Goal: Answer question/provide support

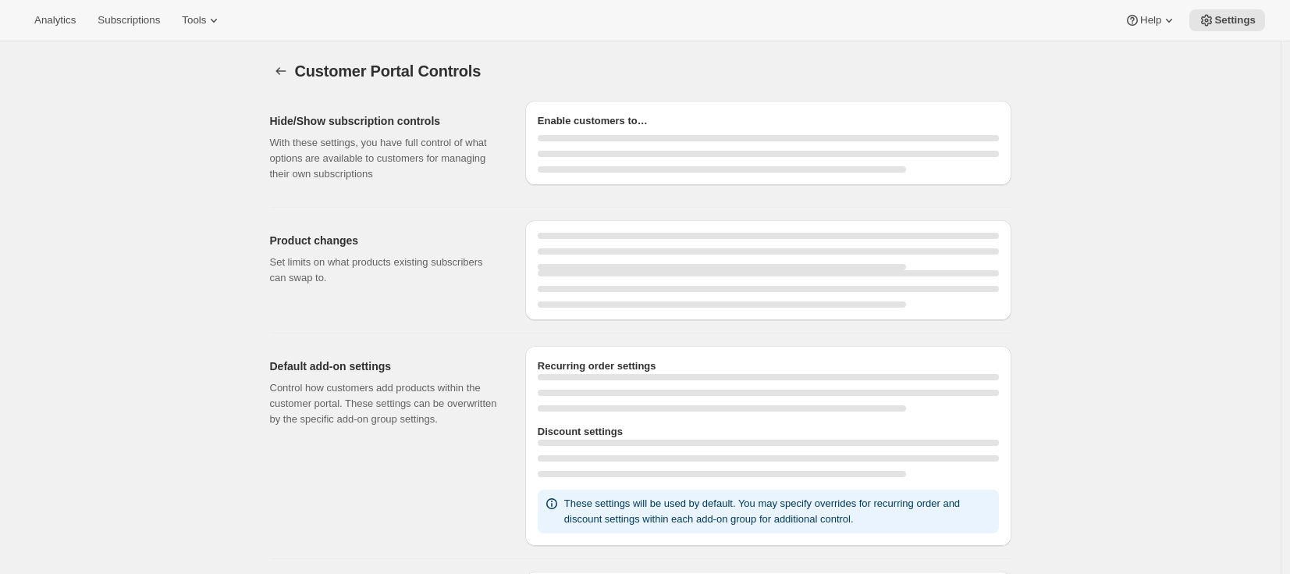
select select "MONTH"
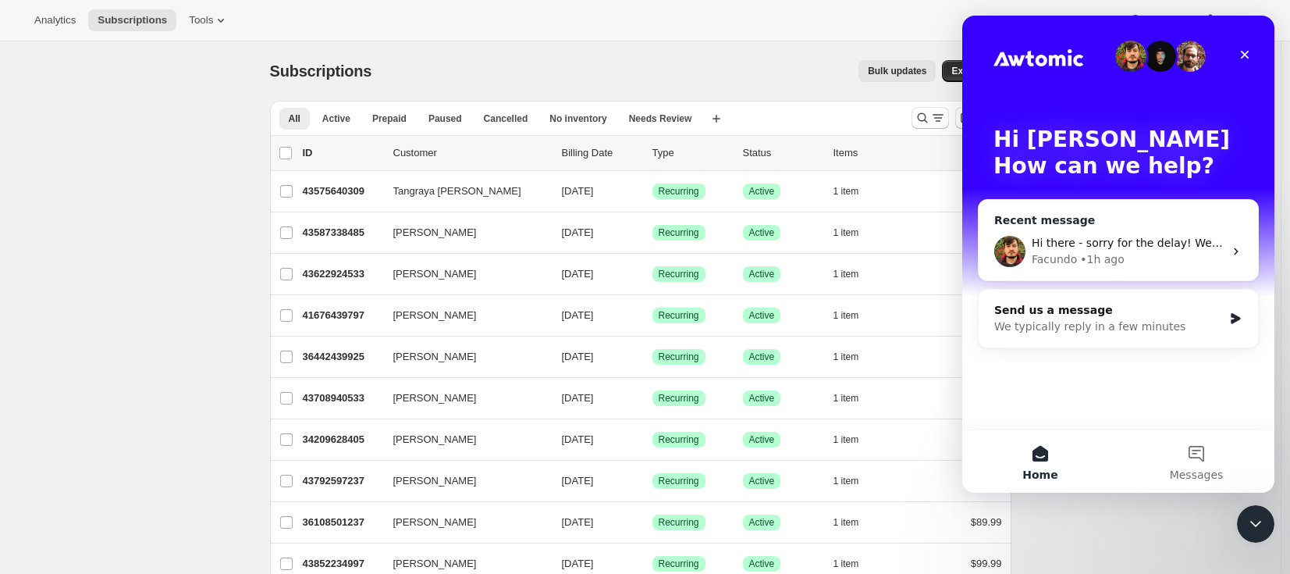
click at [1099, 255] on div "• 1h ago" at bounding box center [1102, 259] width 44 height 16
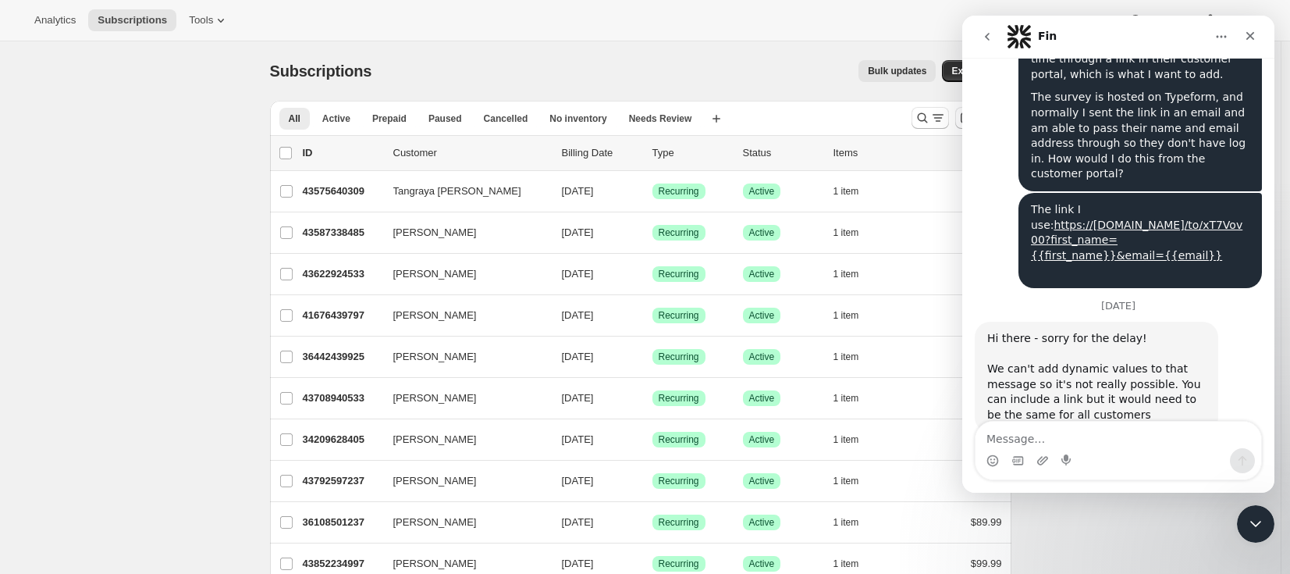
scroll to position [1158, 0]
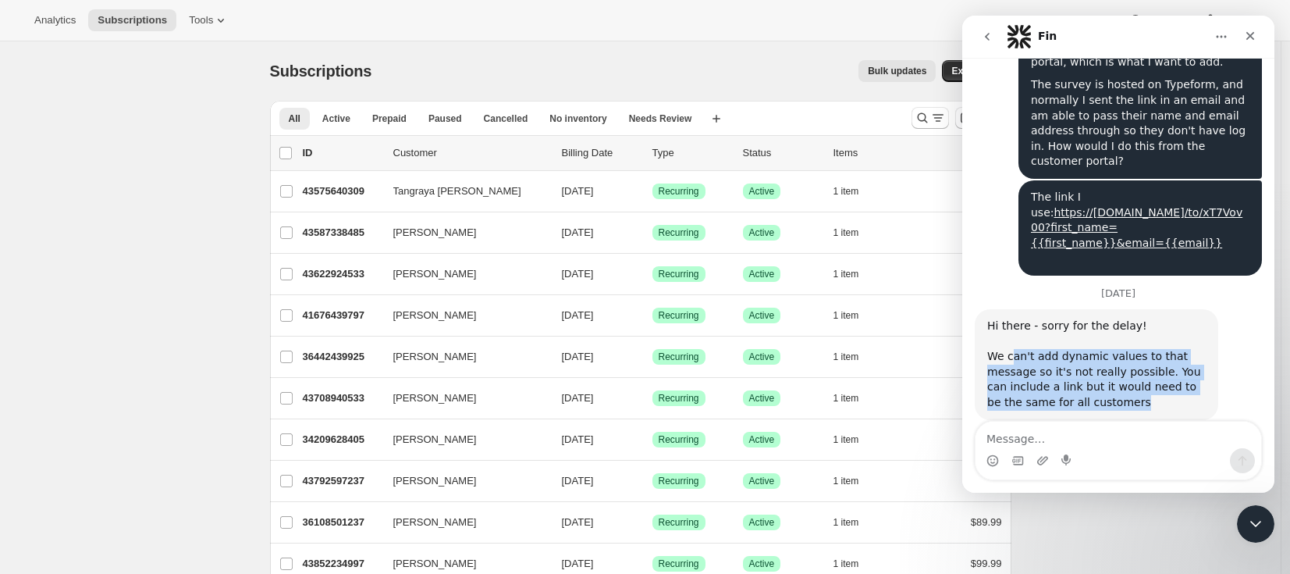
drag, startPoint x: 1012, startPoint y: 327, endPoint x: 1111, endPoint y: 372, distance: 109.4
click at [1111, 372] on div "Hi there - sorry for the delay! We can't add dynamic values to that message so …" at bounding box center [1096, 364] width 219 height 92
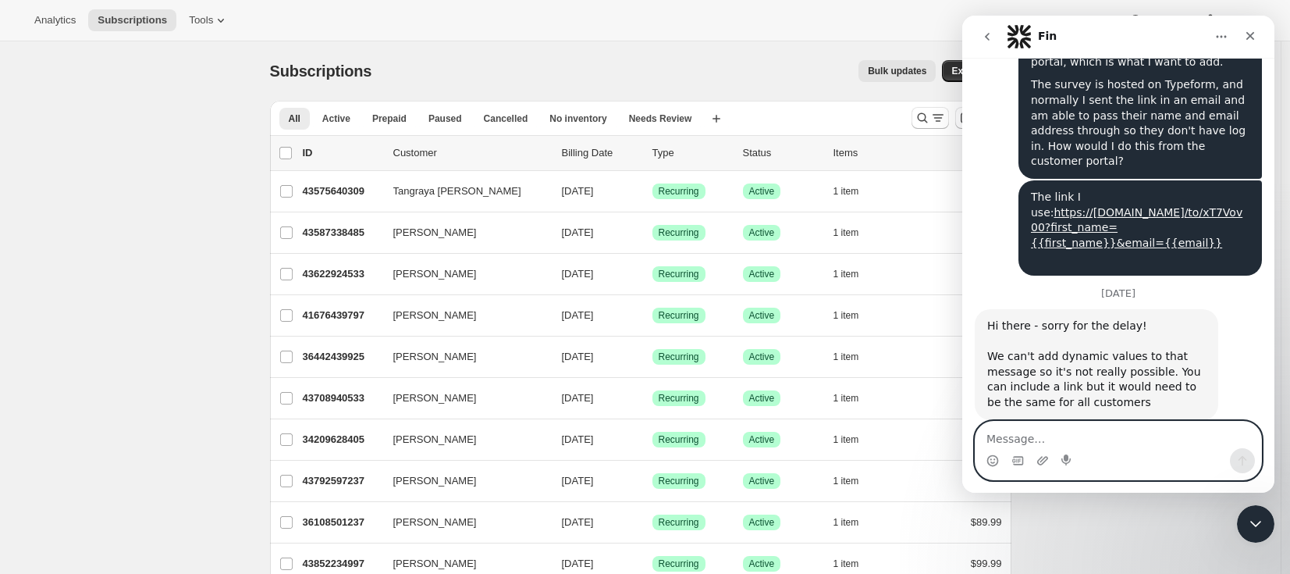
click at [1079, 440] on textarea "Message…" at bounding box center [1119, 434] width 286 height 27
type textarea "ok. I'll just have to have them log in again."
click at [1244, 461] on icon "Send a message…" at bounding box center [1242, 460] width 12 height 12
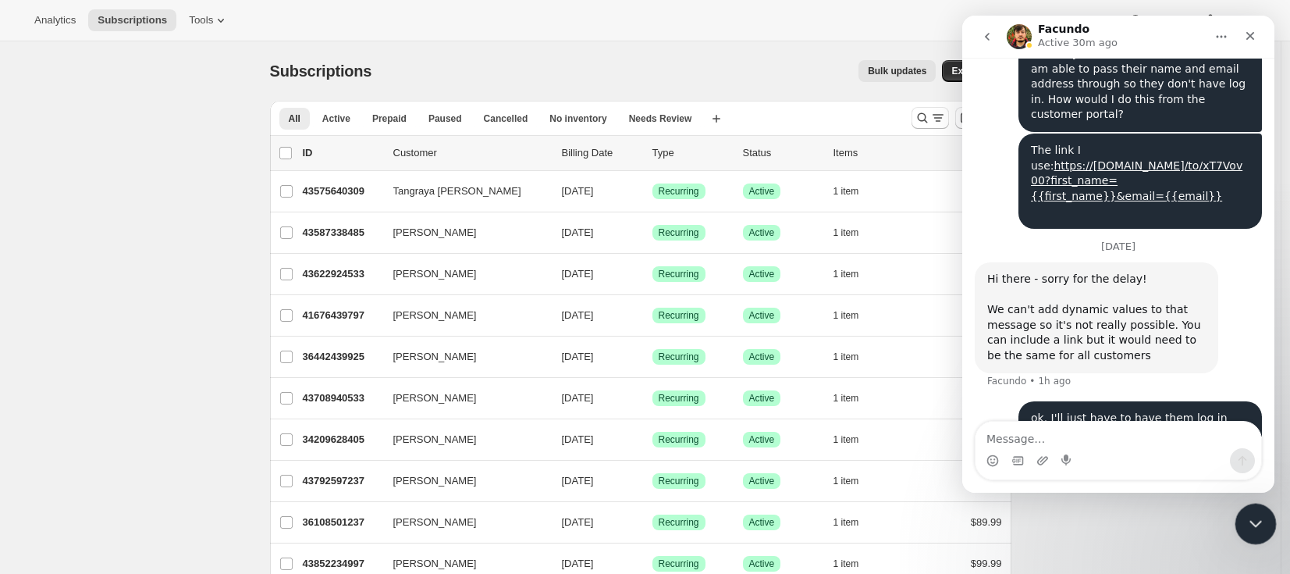
click at [1259, 529] on icon "Close Intercom Messenger" at bounding box center [1253, 521] width 19 height 19
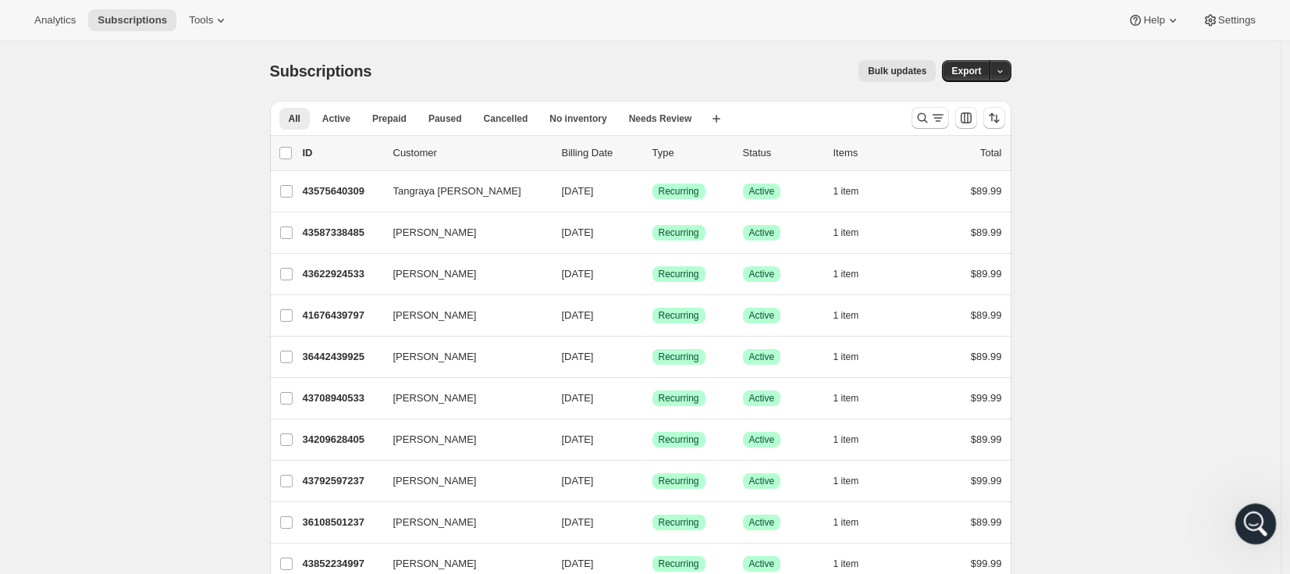
scroll to position [0, 0]
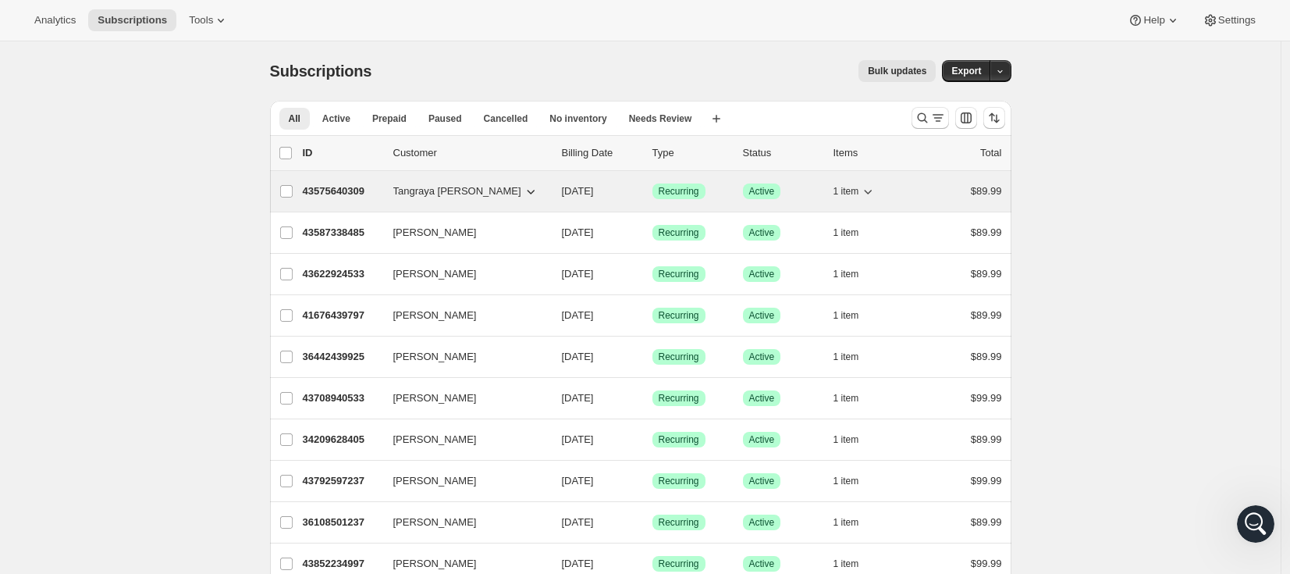
click at [340, 190] on p "43575640309" at bounding box center [342, 191] width 78 height 16
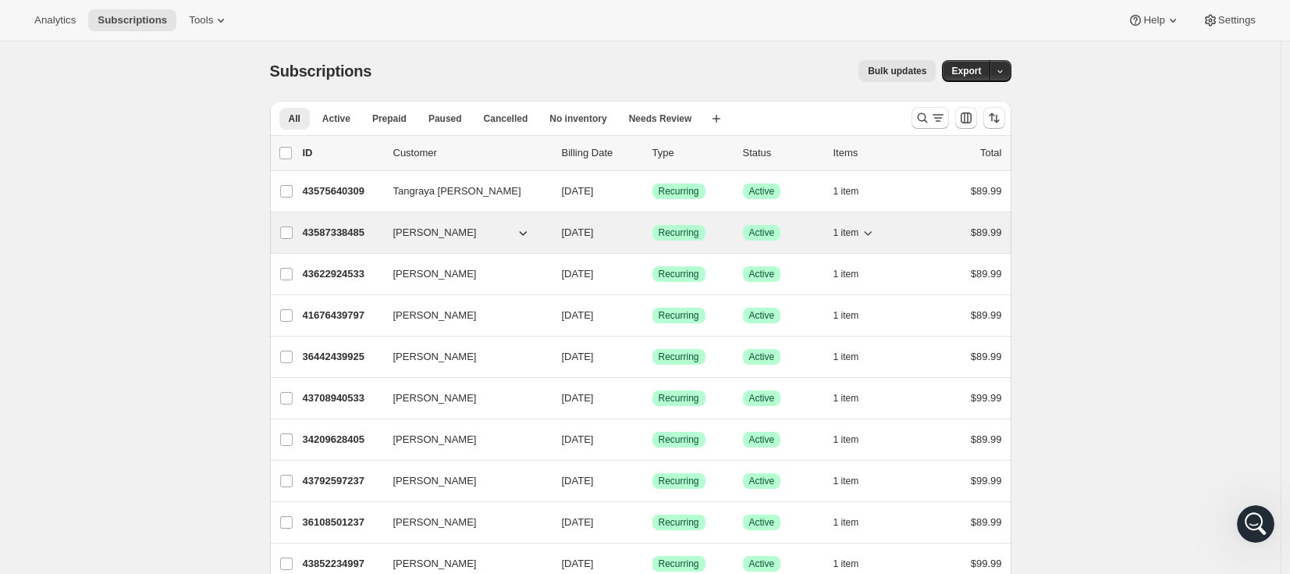
click at [357, 236] on p "43587338485" at bounding box center [342, 233] width 78 height 16
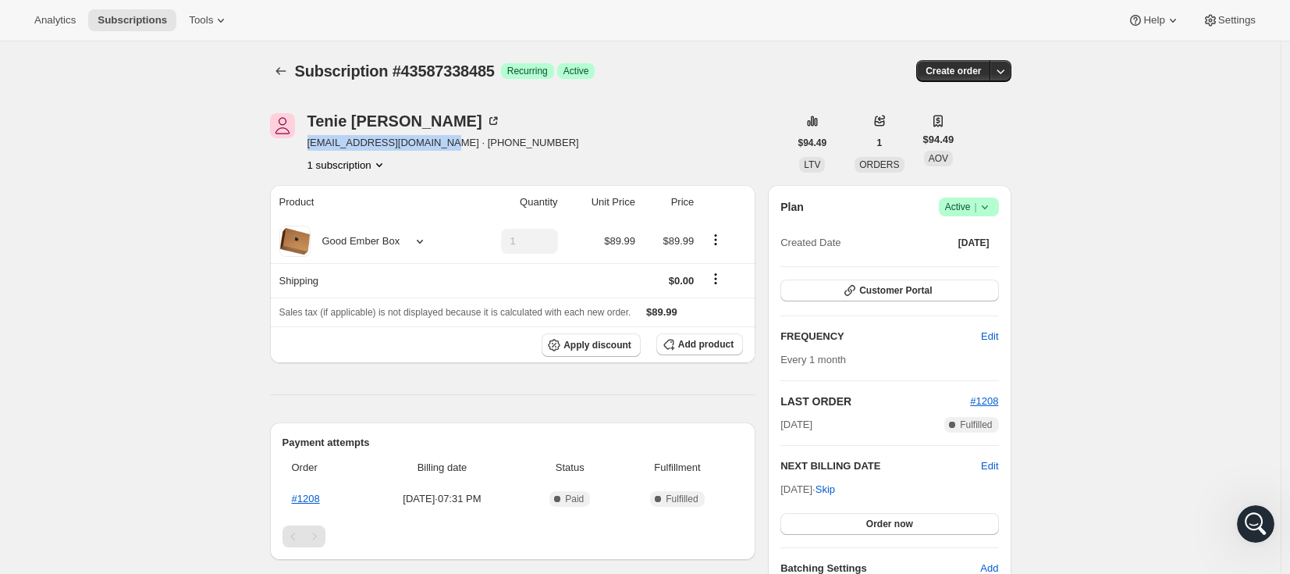
drag, startPoint x: 312, startPoint y: 144, endPoint x: 439, endPoint y: 142, distance: 127.2
click at [439, 142] on span "[EMAIL_ADDRESS][DOMAIN_NAME] · [PHONE_NUMBER]" at bounding box center [444, 143] width 272 height 16
copy span "[EMAIL_ADDRESS][DOMAIN_NAME]"
